Goal: Entertainment & Leisure: Consume media (video, audio)

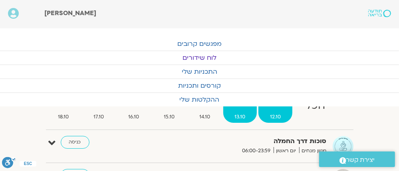
click at [235, 115] on span "13.10" at bounding box center [240, 117] width 34 height 8
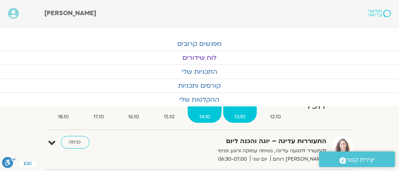
click at [204, 113] on span "14.10" at bounding box center [205, 117] width 34 height 8
click at [239, 114] on span "13.10" at bounding box center [240, 117] width 34 height 8
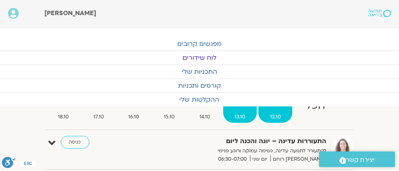
click at [276, 114] on span "12.10" at bounding box center [276, 117] width 34 height 8
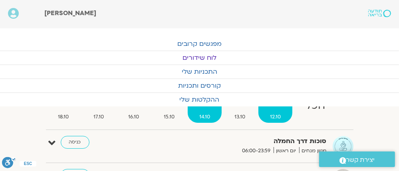
click at [204, 114] on span "14.10" at bounding box center [205, 117] width 34 height 8
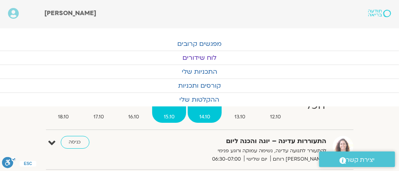
click at [168, 113] on span "15.10" at bounding box center [169, 117] width 34 height 8
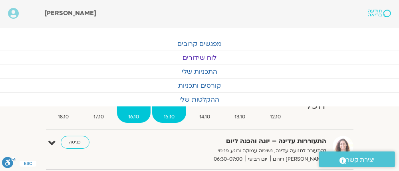
click at [133, 115] on span "16.10" at bounding box center [134, 117] width 34 height 8
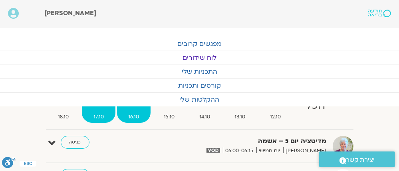
click at [98, 114] on span "17.10" at bounding box center [99, 117] width 34 height 8
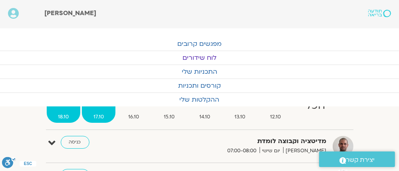
click at [61, 113] on span "18.10" at bounding box center [64, 117] width 34 height 8
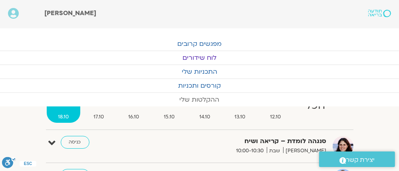
click at [198, 96] on link "ההקלטות שלי" at bounding box center [199, 100] width 399 height 14
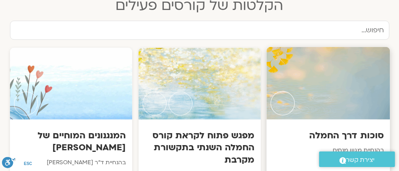
scroll to position [511, 0]
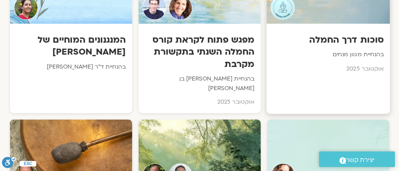
click at [356, 50] on p "בהנחיית מגוון מנחים" at bounding box center [327, 55] width 111 height 10
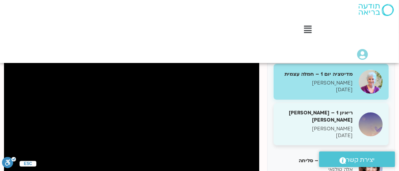
click at [338, 125] on div "ריאיון 1 – טארה בראך וכריסטין נף טארה בראך 08/10/2025" at bounding box center [316, 124] width 73 height 30
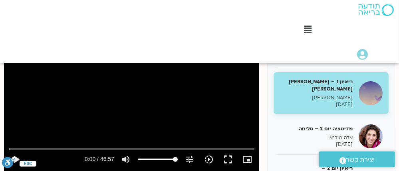
scroll to position [96, 0]
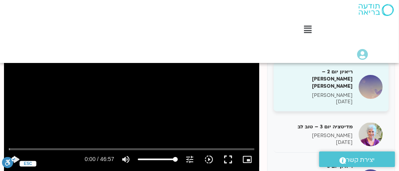
click at [338, 83] on div "ריאיון יום 2 – טארה בראך ודן סיגל טארה בראך 09/10/2025" at bounding box center [316, 86] width 73 height 37
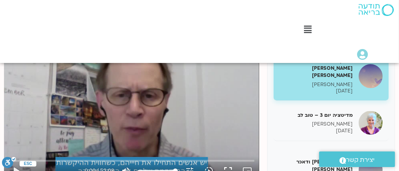
scroll to position [141, 0]
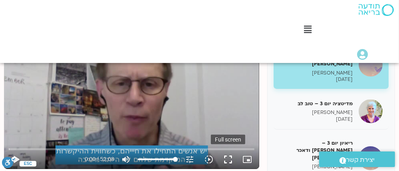
click at [227, 158] on button "fullscreen" at bounding box center [228, 159] width 19 height 19
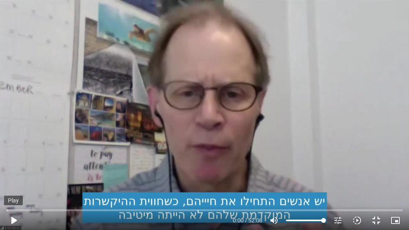
click at [14, 219] on button "play_arrow" at bounding box center [13, 220] width 19 height 19
click at [8, 209] on input "Seek" at bounding box center [204, 210] width 396 height 5
click at [13, 217] on button "pause" at bounding box center [13, 220] width 19 height 19
click at [7, 209] on input "Seek" at bounding box center [204, 210] width 396 height 5
click at [12, 221] on button "play_arrow" at bounding box center [13, 220] width 19 height 19
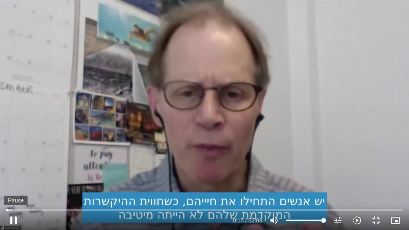
click at [12, 216] on button "pause" at bounding box center [13, 220] width 19 height 19
click at [6, 209] on input "Seek" at bounding box center [204, 210] width 396 height 5
click at [13, 221] on button "play_arrow" at bounding box center [13, 220] width 19 height 19
click at [15, 218] on button "pause" at bounding box center [13, 220] width 19 height 19
click at [11, 219] on button "play_arrow" at bounding box center [13, 220] width 19 height 19
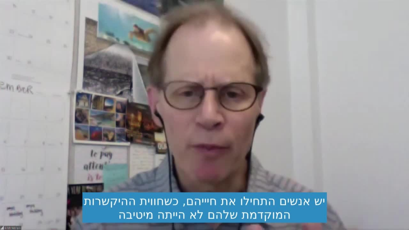
type input "175.909221"
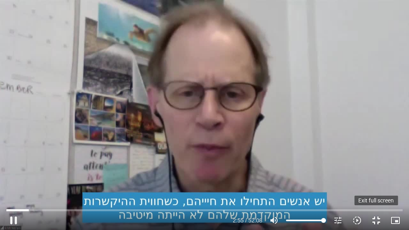
click at [376, 221] on button "fullscreen_exit" at bounding box center [376, 220] width 19 height 19
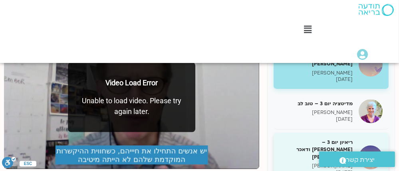
click at [279, 146] on div "ריאיון יום 3 – טארה בראך ודאכר קלטנר טארה בראך 10/10/2025" at bounding box center [331, 158] width 115 height 50
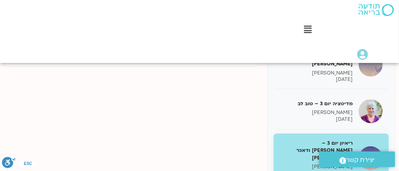
click at [241, 157] on div "מדיטציה יום 1 – חמלה עצמית סנדיה בר קמה 08/10/2025 ריאיון 1 – טארה בראך וכריסטי…" at bounding box center [199, 166] width 391 height 280
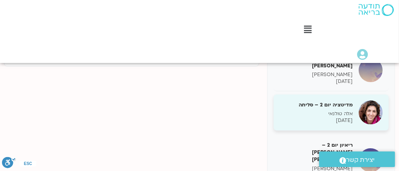
scroll to position [87, 0]
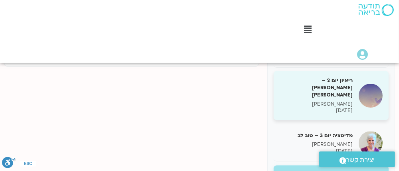
click at [348, 107] on p "[DATE]" at bounding box center [316, 110] width 73 height 7
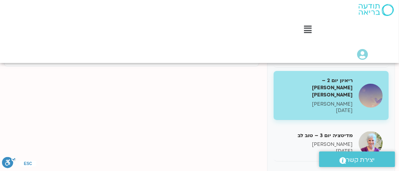
click at [340, 83] on h5 "ריאיון יום 2 – [PERSON_NAME] ודן סיגל" at bounding box center [316, 88] width 73 height 22
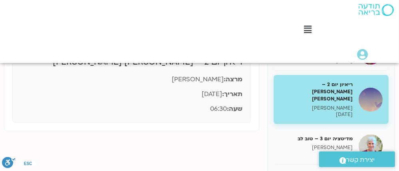
scroll to position [78, 0]
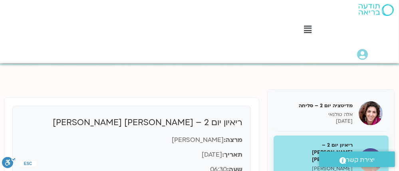
click at [169, 150] on p "תאריך: 09/10/2025" at bounding box center [132, 155] width 222 height 11
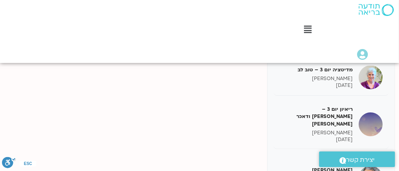
scroll to position [109, 0]
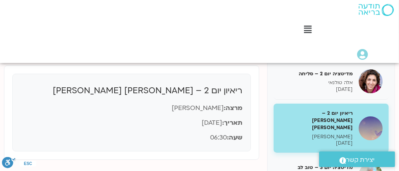
click at [192, 140] on p "שעה: 06:30" at bounding box center [132, 138] width 222 height 11
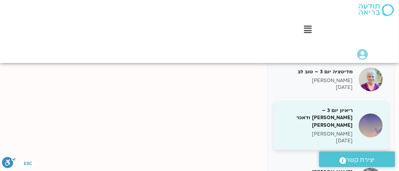
scroll to position [119, 0]
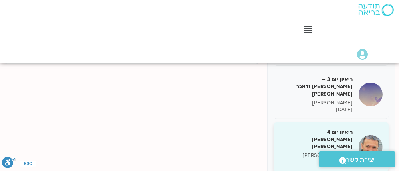
click at [329, 129] on h5 "ריאיון יום 4 – [PERSON_NAME] ודניאלה ספקטור" at bounding box center [316, 140] width 73 height 22
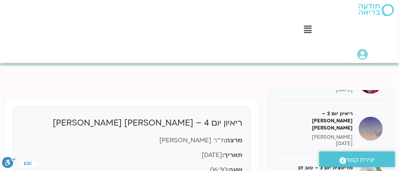
scroll to position [109, 0]
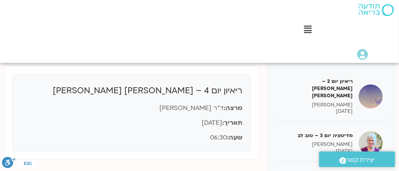
click at [153, 139] on p "שעה: 06:30" at bounding box center [132, 138] width 222 height 11
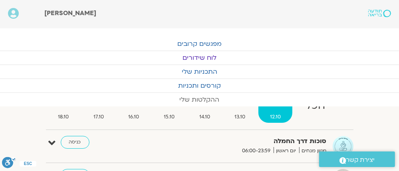
click at [197, 97] on link "ההקלטות שלי" at bounding box center [199, 100] width 399 height 14
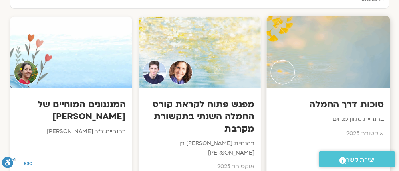
scroll to position [479, 0]
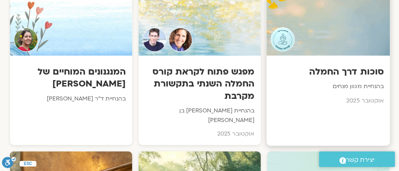
click at [348, 82] on p "בהנחיית מגוון מנחים" at bounding box center [327, 87] width 111 height 10
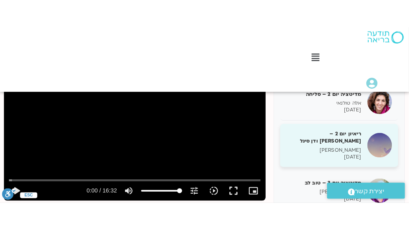
scroll to position [64, 0]
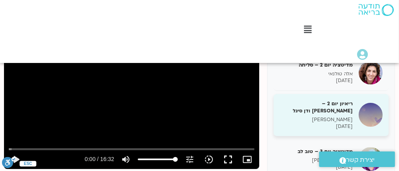
click at [336, 118] on p "[PERSON_NAME]" at bounding box center [316, 120] width 73 height 7
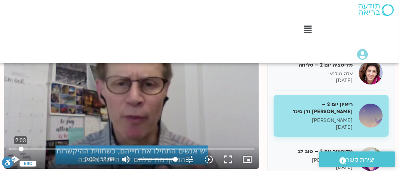
click at [21, 148] on input "Seek" at bounding box center [132, 149] width 246 height 5
click at [226, 159] on button "fullscreen" at bounding box center [228, 159] width 19 height 19
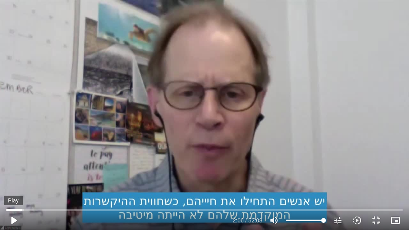
click at [14, 219] on button "play_arrow" at bounding box center [13, 220] width 19 height 19
click at [22, 209] on input "Seek" at bounding box center [204, 210] width 396 height 5
click at [13, 218] on button "pause" at bounding box center [13, 220] width 19 height 19
type input "365.816543"
click at [360, 105] on div "Skip Ad 0:00 play_arrow 6:05 / 52:08 volume_up Mute tune Resolution Auto 720p s…" at bounding box center [204, 115] width 409 height 230
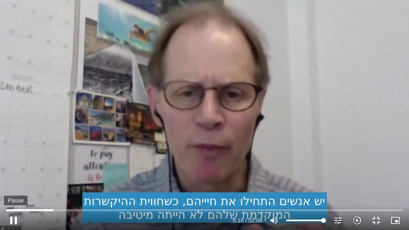
click at [13, 219] on button "pause" at bounding box center [13, 220] width 19 height 19
click at [12, 220] on button "play_arrow" at bounding box center [13, 220] width 19 height 19
click at [13, 219] on button "pause" at bounding box center [13, 220] width 19 height 19
type input "393.483691"
